Goal: Task Accomplishment & Management: Manage account settings

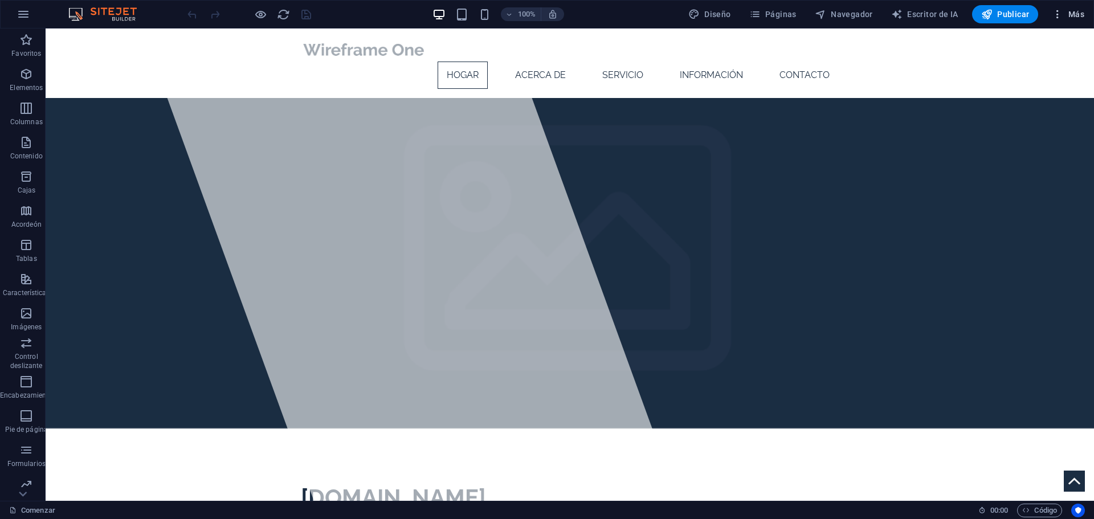
click at [1081, 13] on font "Más" at bounding box center [1077, 14] width 16 height 9
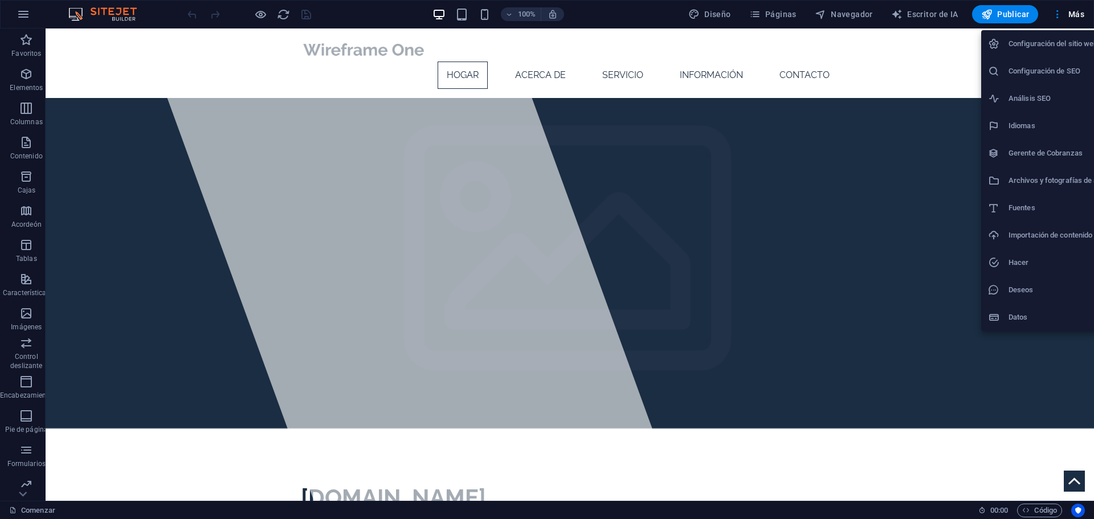
click at [1065, 46] on font "Configuración del sitio web" at bounding box center [1053, 43] width 89 height 9
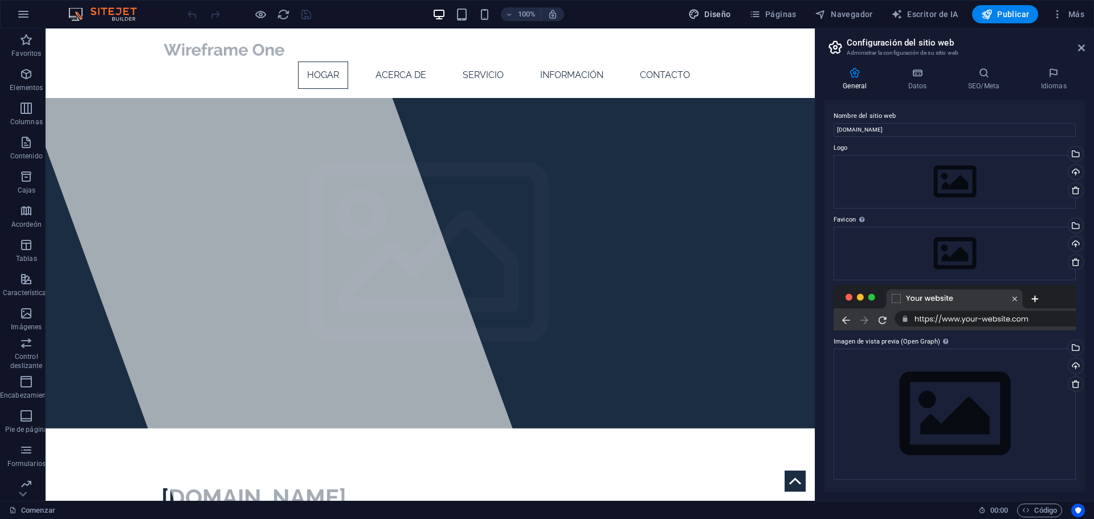
drag, startPoint x: 656, startPoint y: 9, endPoint x: 718, endPoint y: 13, distance: 62.9
click at [718, 13] on font "Diseño" at bounding box center [718, 14] width 26 height 9
select select "px"
select select "300"
select select "px"
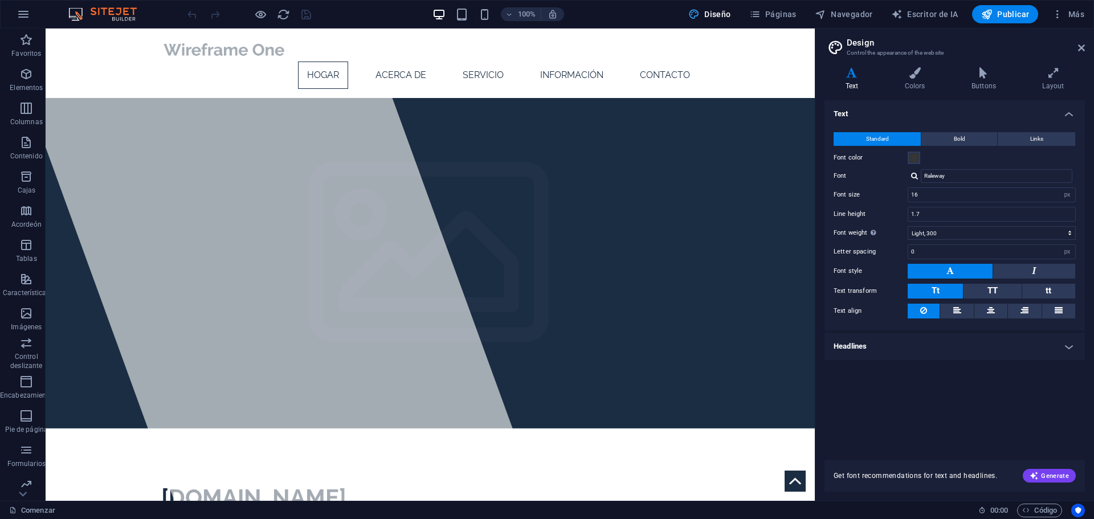
click at [731, 6] on button "Diseño" at bounding box center [710, 14] width 52 height 18
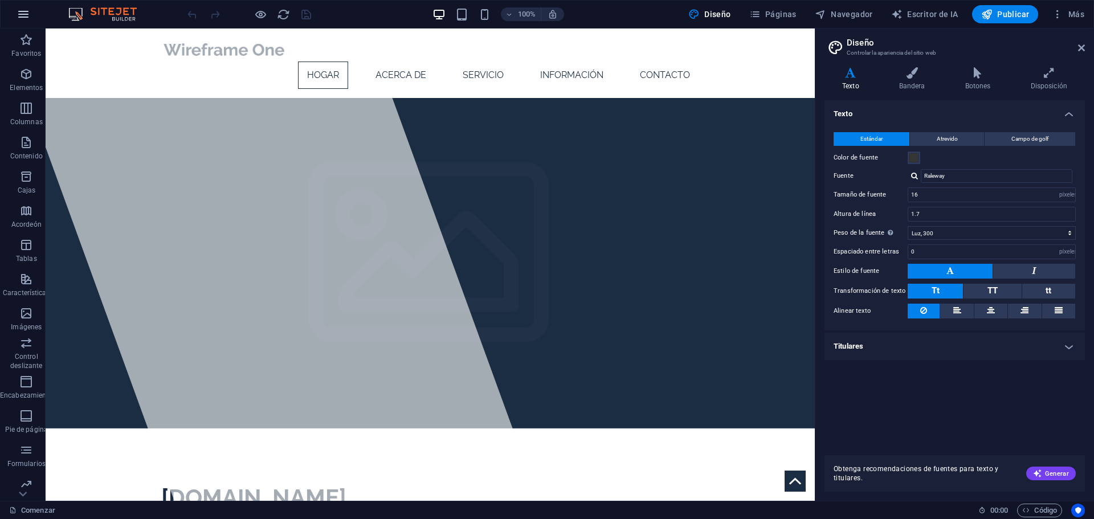
click at [27, 11] on icon "button" at bounding box center [24, 14] width 14 height 14
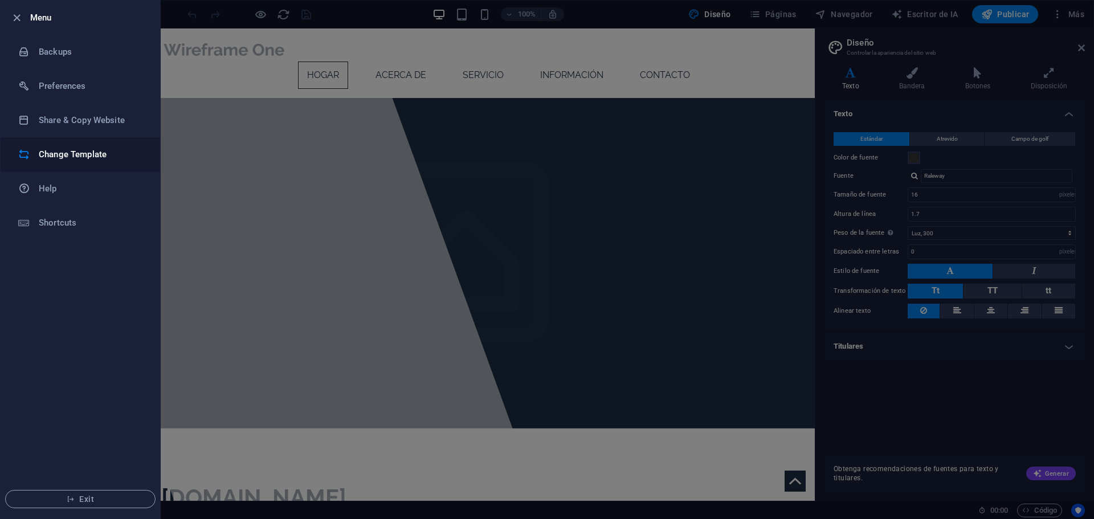
click at [89, 159] on h6 "Change Template" at bounding box center [91, 155] width 105 height 14
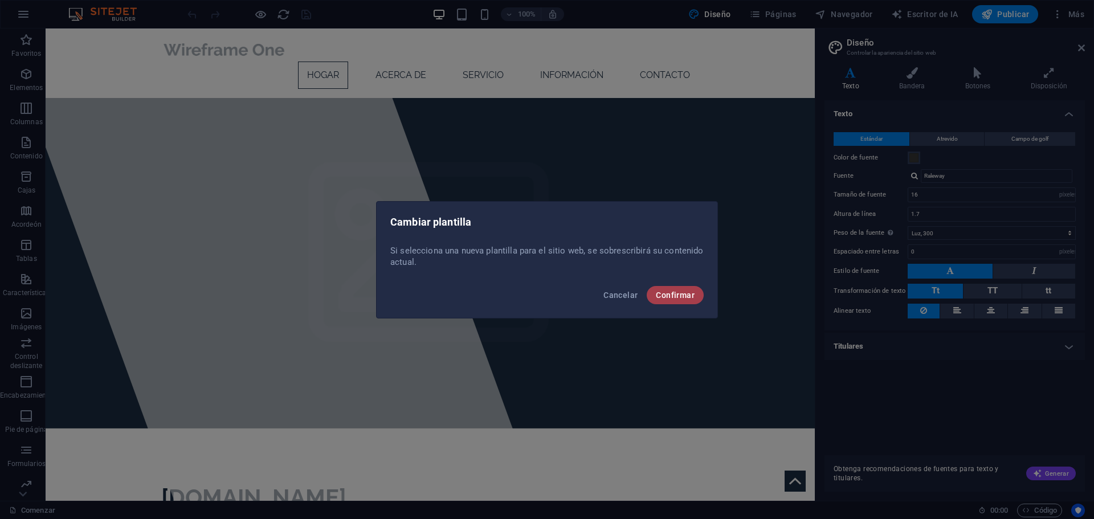
click at [696, 296] on button "Confirmar" at bounding box center [675, 295] width 57 height 18
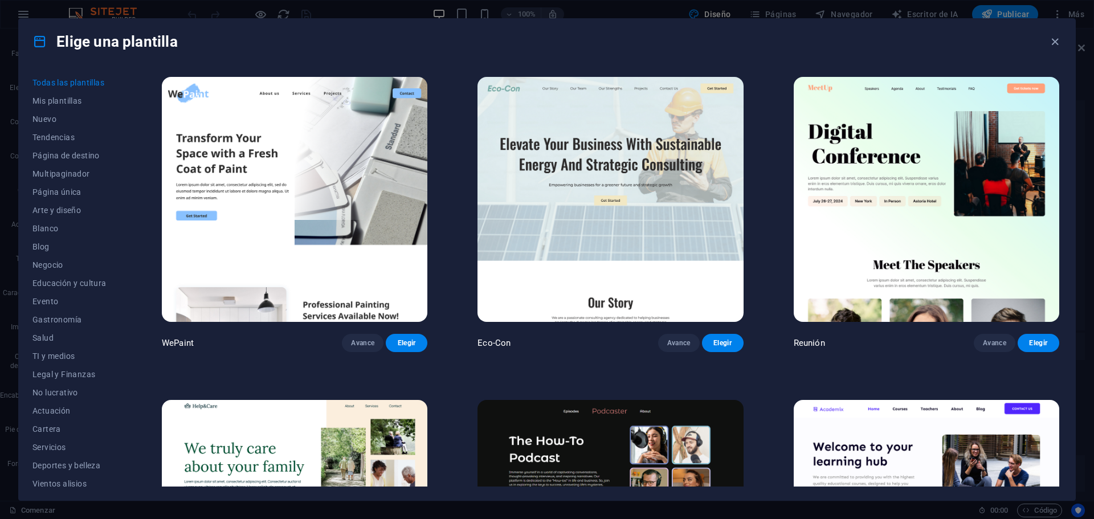
scroll to position [380, 0]
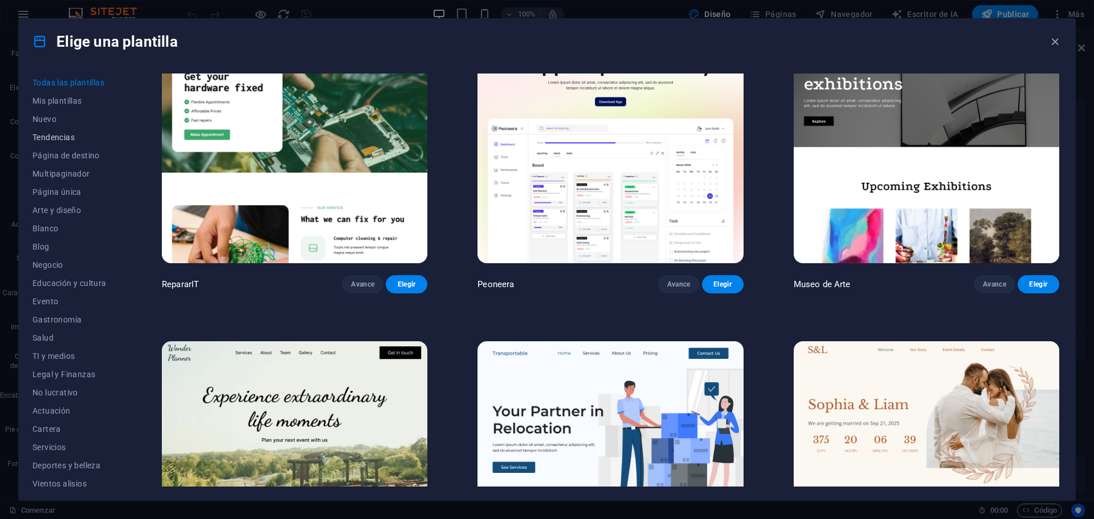
click at [70, 137] on font "Tendencias" at bounding box center [53, 137] width 42 height 9
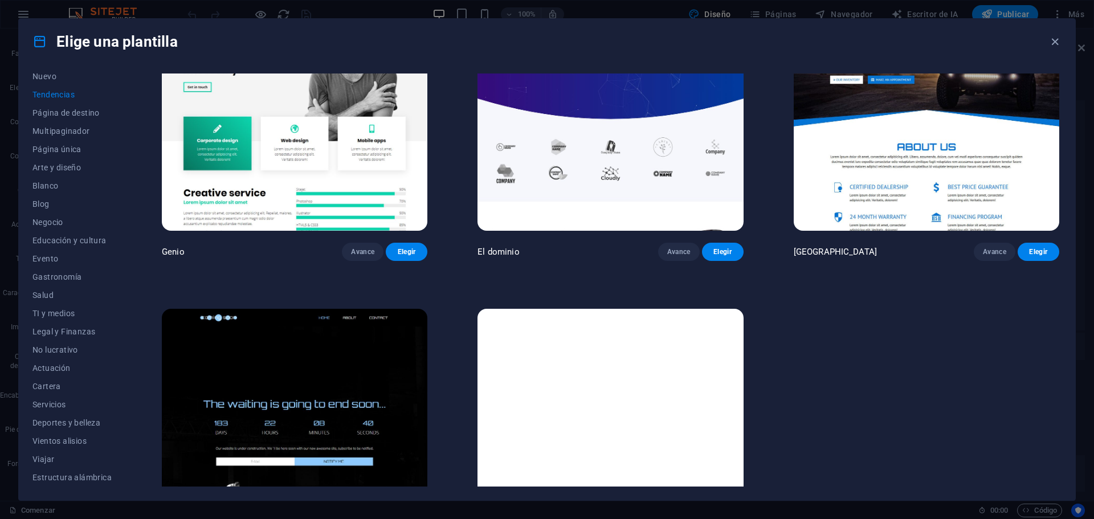
scroll to position [1472, 0]
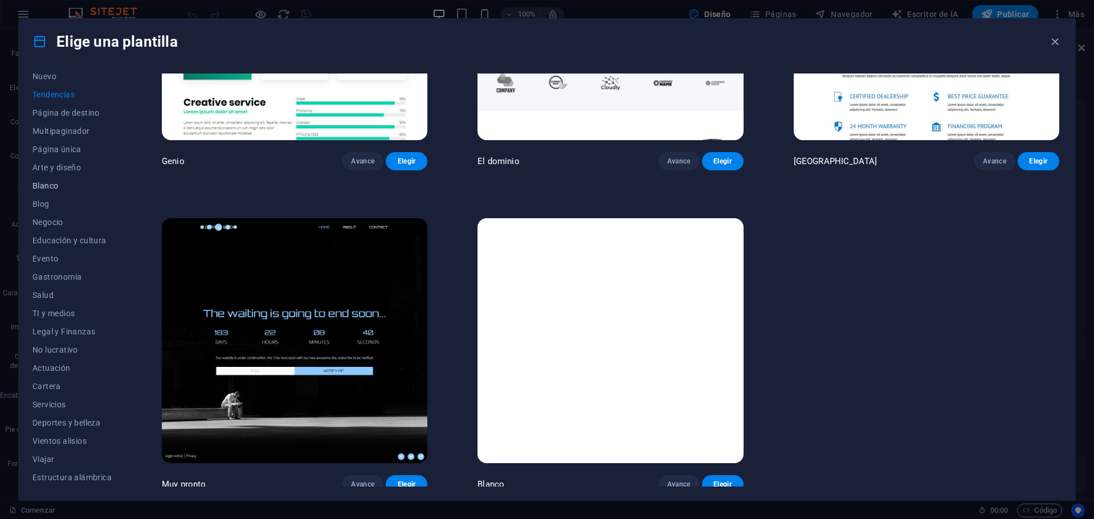
click at [41, 182] on font "Blanco" at bounding box center [45, 185] width 26 height 9
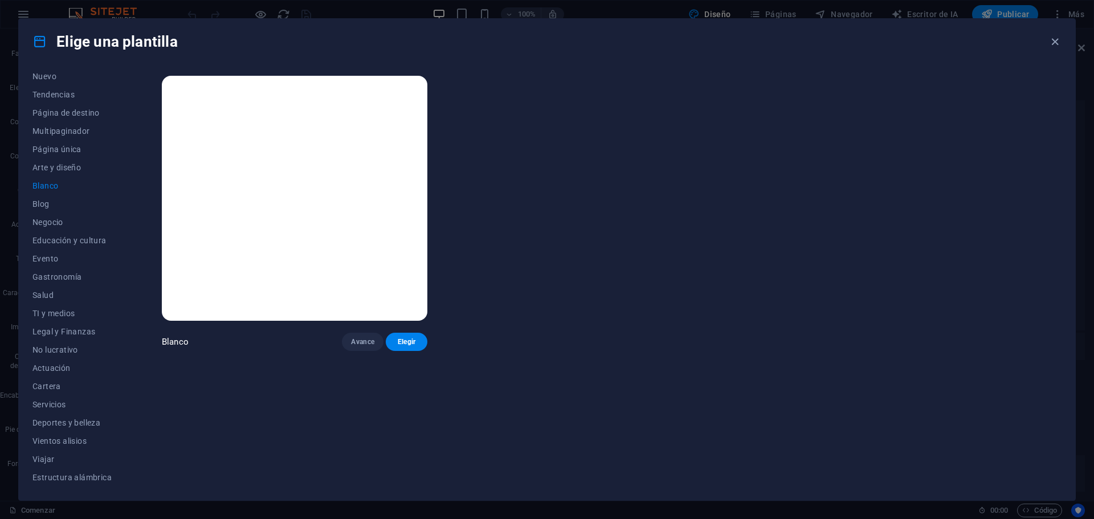
scroll to position [0, 0]
click at [48, 311] on font "TI y medios" at bounding box center [53, 313] width 42 height 9
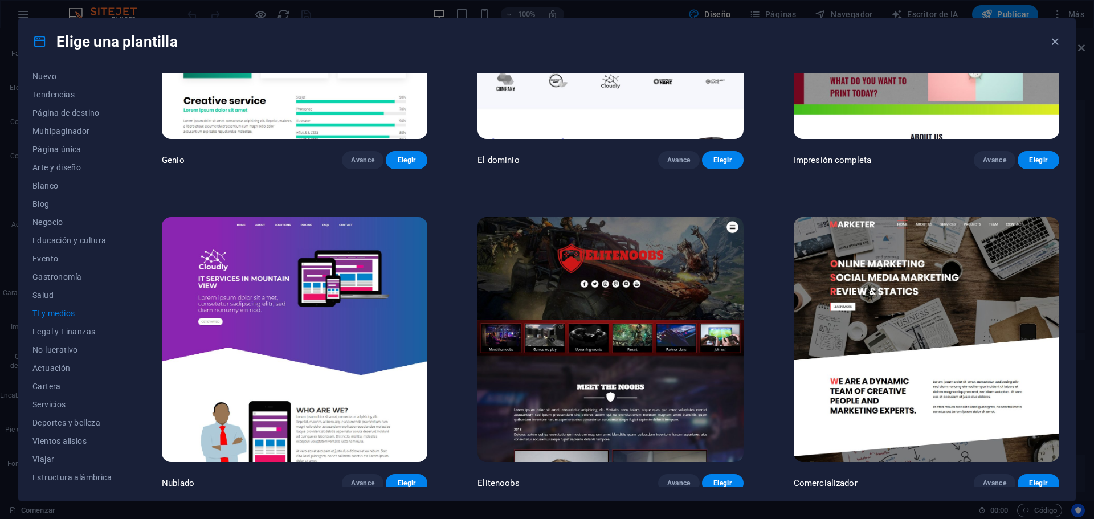
scroll to position [829, 0]
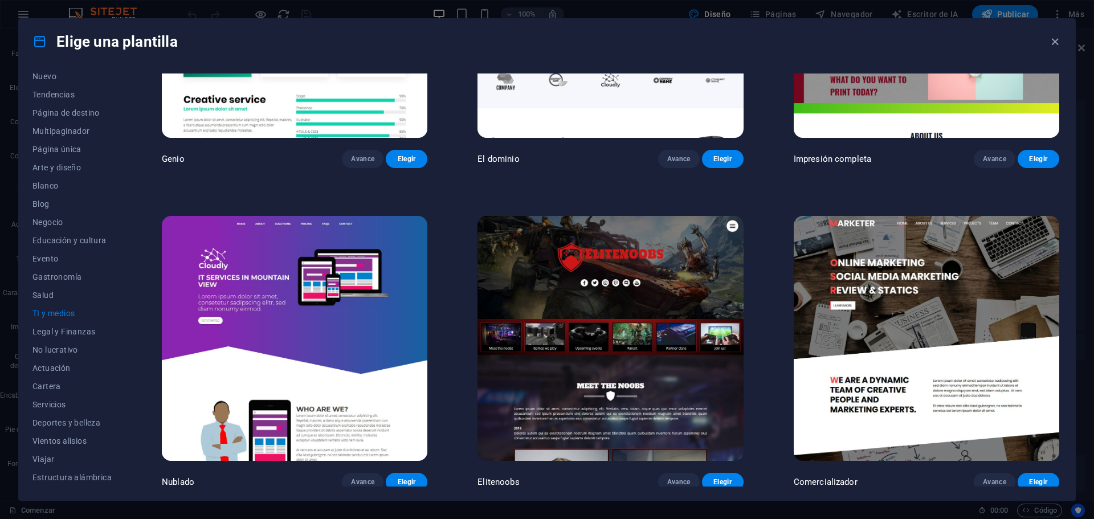
click at [324, 316] on img at bounding box center [295, 338] width 266 height 245
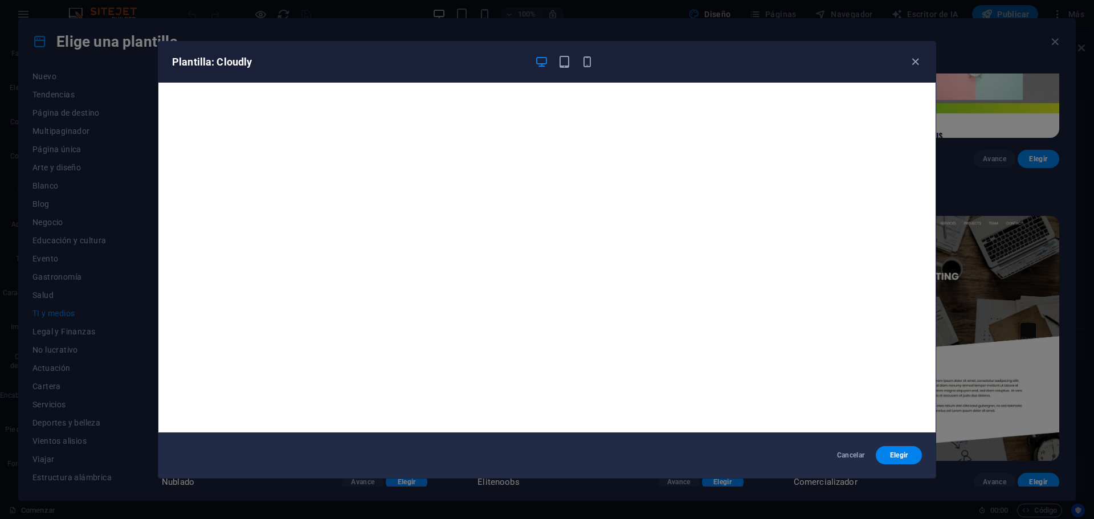
drag, startPoint x: 914, startPoint y: 60, endPoint x: 891, endPoint y: 84, distance: 33.1
click at [914, 59] on icon "button" at bounding box center [915, 61] width 13 height 13
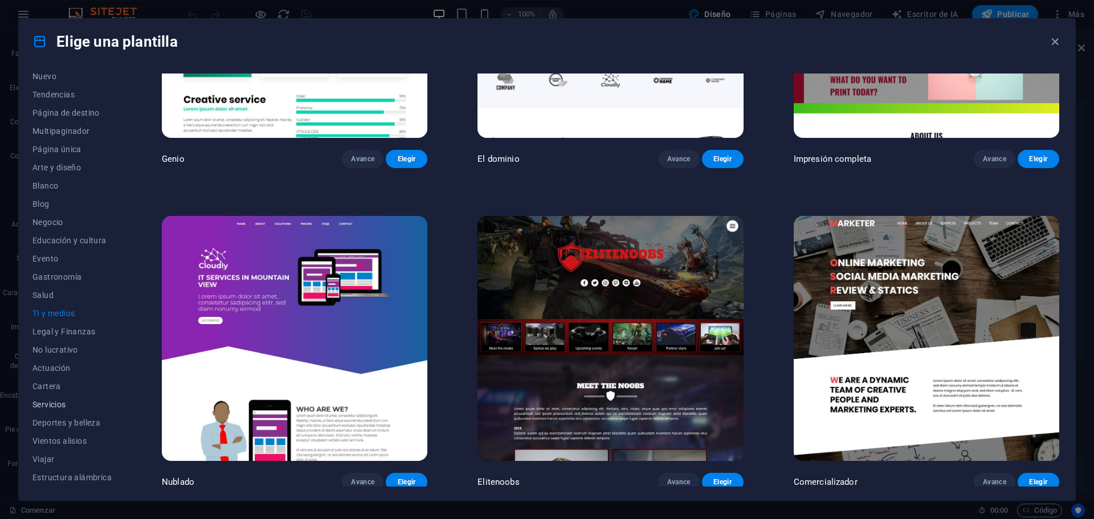
click at [60, 404] on font "Servicios" at bounding box center [49, 404] width 34 height 9
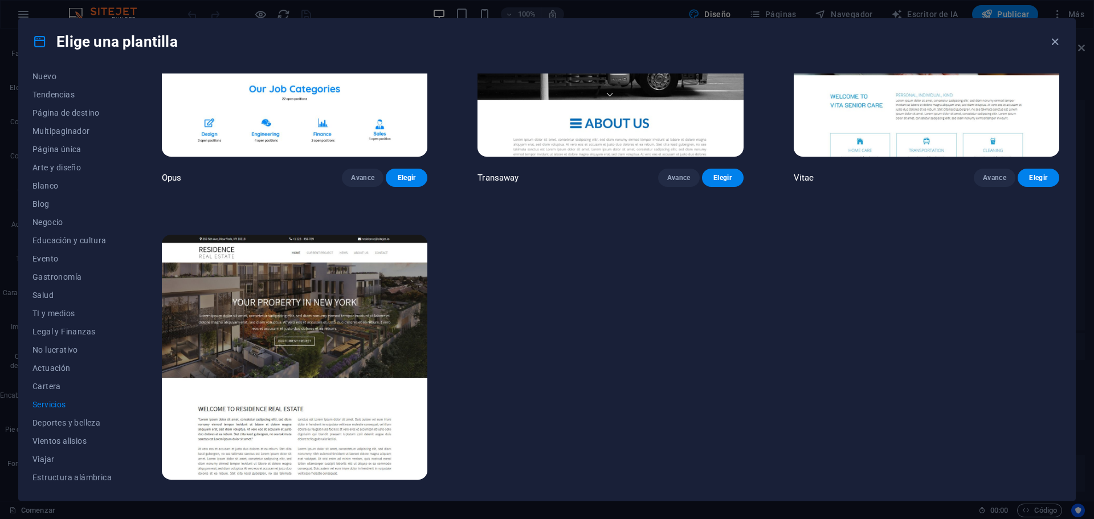
scroll to position [2117, 0]
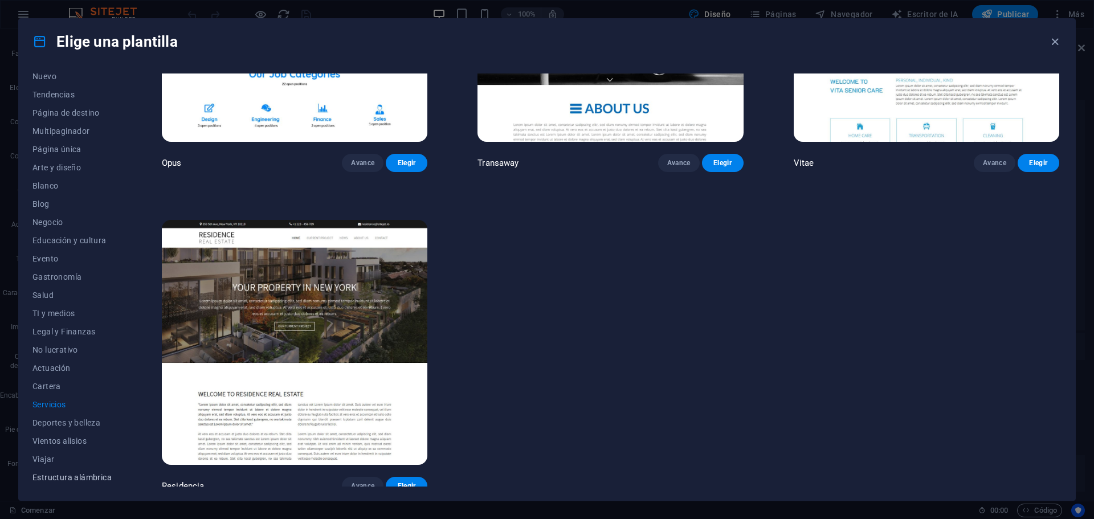
click at [97, 473] on font "Estructura alámbrica" at bounding box center [71, 477] width 79 height 9
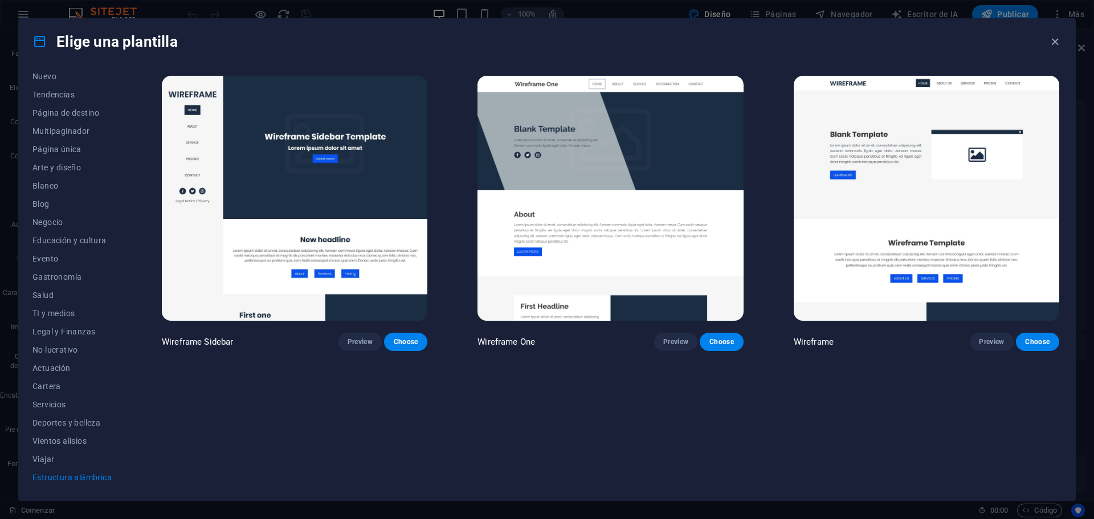
scroll to position [0, 0]
drag, startPoint x: 115, startPoint y: 59, endPoint x: 164, endPoint y: 60, distance: 49.6
click at [1055, 40] on icon "button" at bounding box center [1055, 41] width 13 height 13
